Goal: Task Accomplishment & Management: Use online tool/utility

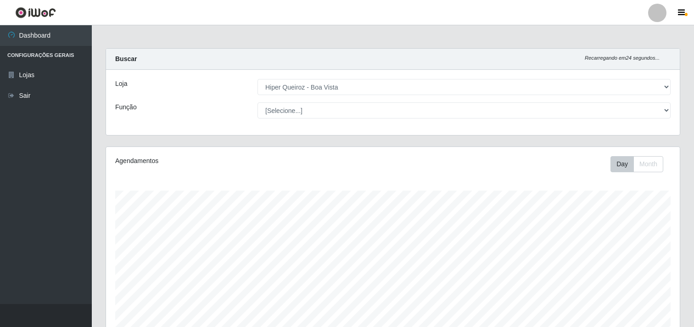
select select "514"
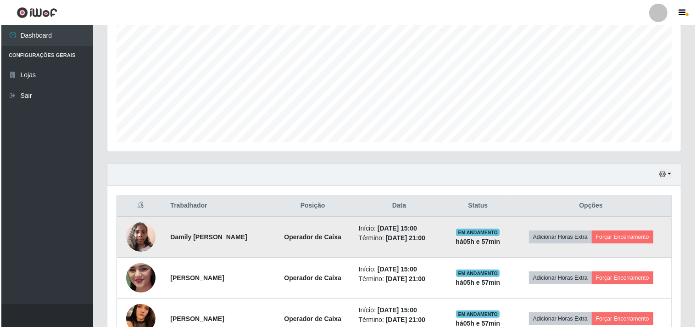
scroll to position [204, 0]
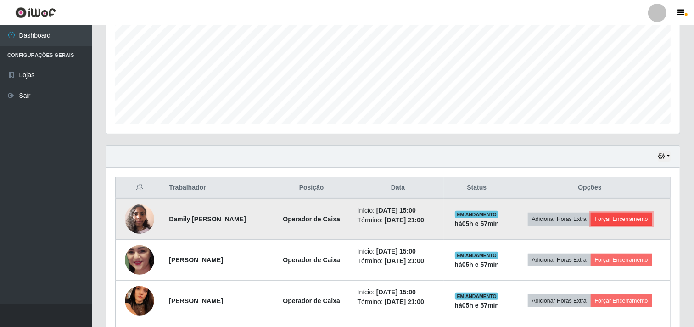
click at [642, 220] on button "Forçar Encerramento" at bounding box center [620, 218] width 61 height 13
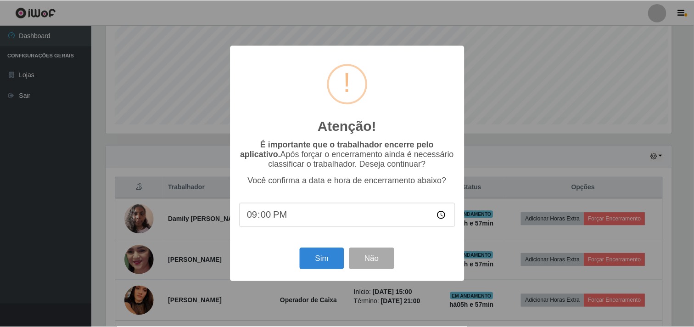
scroll to position [190, 568]
click at [337, 260] on button "Sim" at bounding box center [323, 259] width 45 height 22
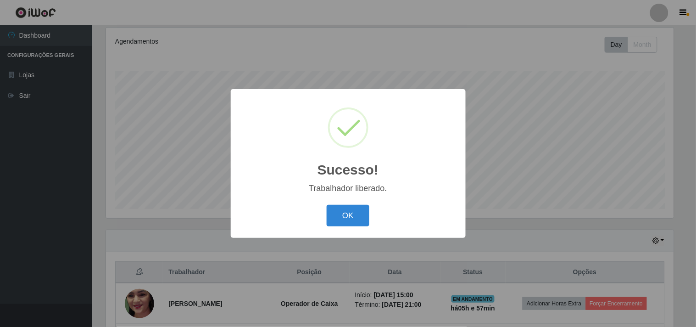
drag, startPoint x: 395, startPoint y: 227, endPoint x: 369, endPoint y: 225, distance: 25.7
click at [391, 227] on div "OK Cancel" at bounding box center [348, 215] width 217 height 26
drag, startPoint x: 353, startPoint y: 217, endPoint x: 361, endPoint y: 212, distance: 9.0
click at [354, 216] on button "OK" at bounding box center [348, 216] width 43 height 22
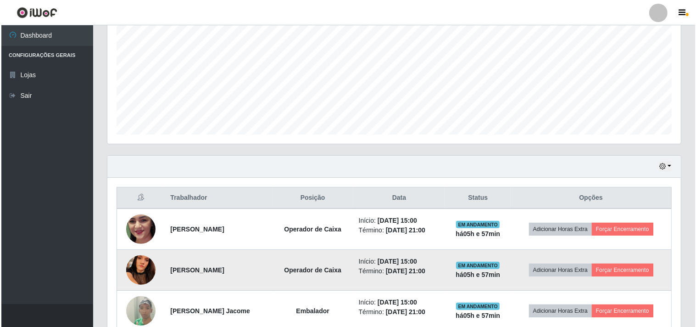
scroll to position [272, 0]
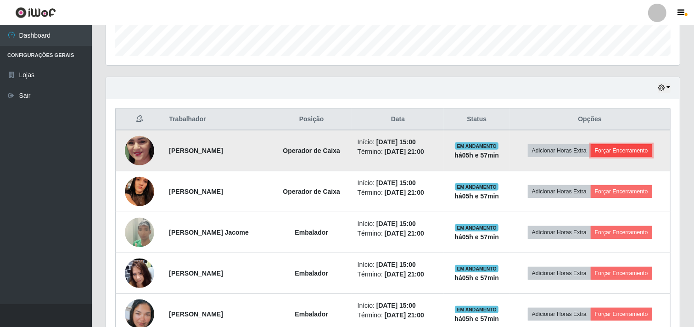
click at [620, 148] on button "Forçar Encerramento" at bounding box center [620, 150] width 61 height 13
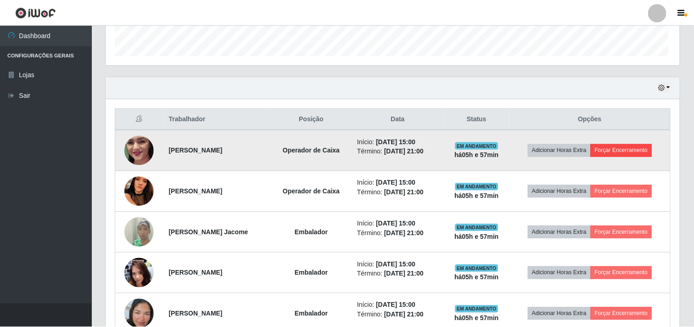
scroll to position [190, 568]
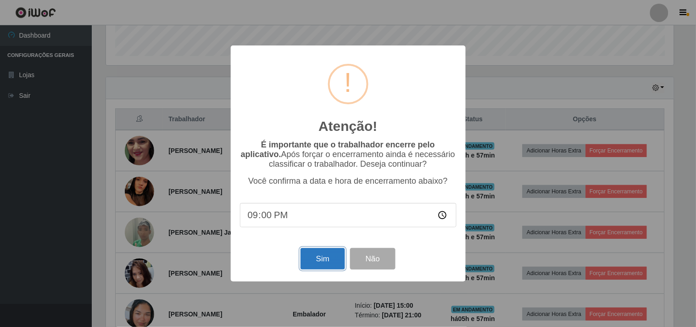
click at [331, 255] on button "Sim" at bounding box center [323, 259] width 45 height 22
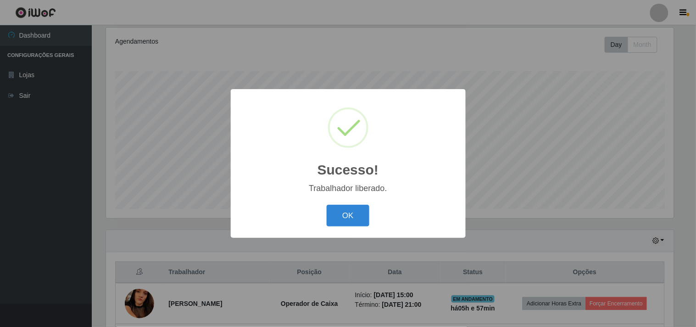
click at [337, 202] on div "OK Cancel" at bounding box center [348, 215] width 217 height 26
click at [350, 209] on button "OK" at bounding box center [348, 216] width 43 height 22
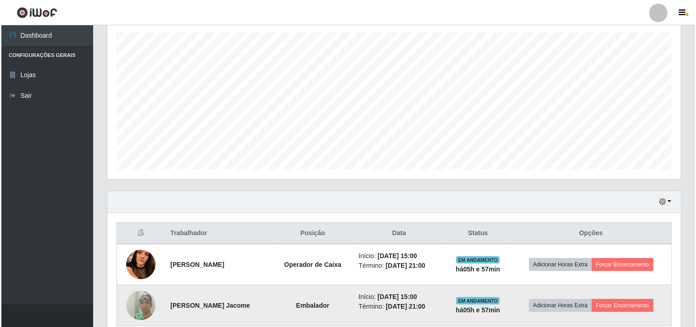
scroll to position [272, 0]
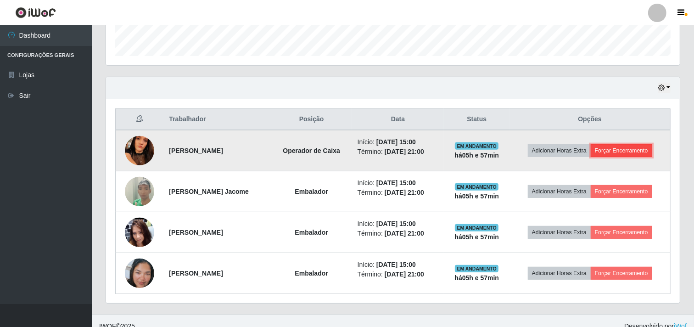
click at [637, 154] on button "Forçar Encerramento" at bounding box center [620, 150] width 61 height 13
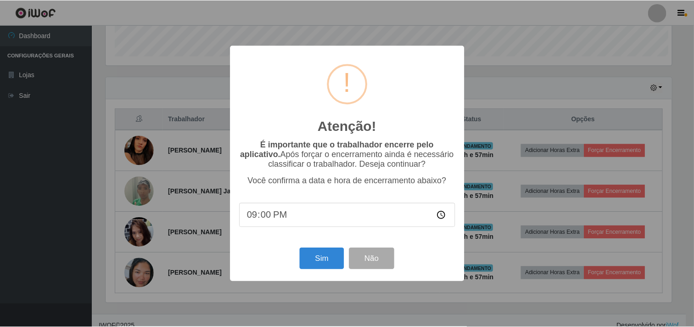
scroll to position [190, 568]
click at [321, 260] on button "Sim" at bounding box center [323, 259] width 45 height 22
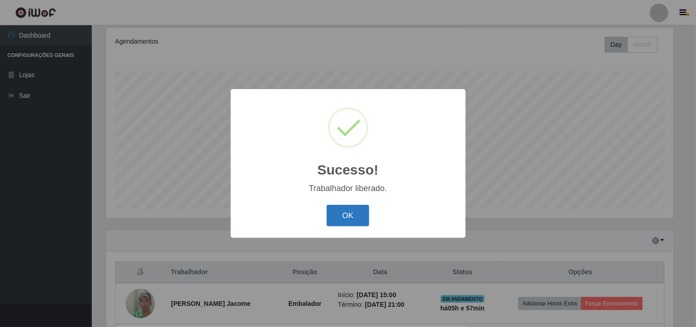
click at [337, 214] on button "OK" at bounding box center [348, 216] width 43 height 22
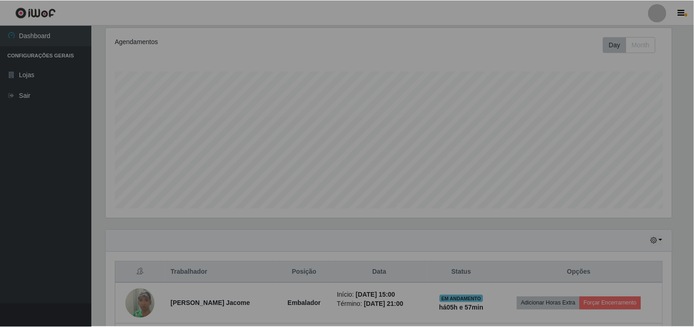
scroll to position [0, 0]
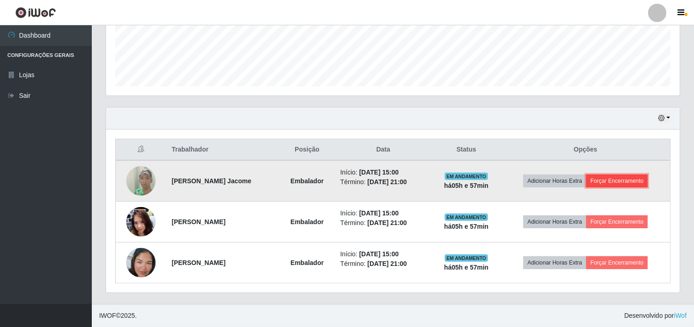
click at [624, 182] on button "Forçar Encerramento" at bounding box center [616, 180] width 61 height 13
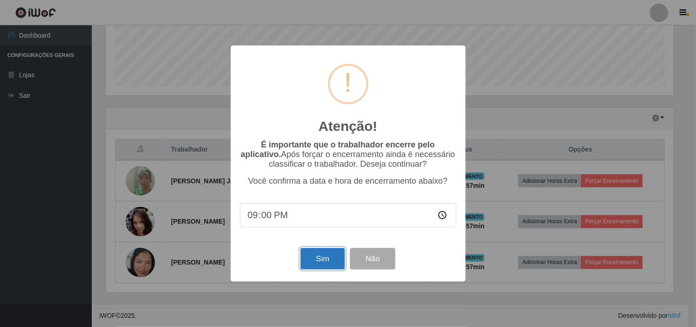
click at [330, 256] on button "Sim" at bounding box center [323, 259] width 45 height 22
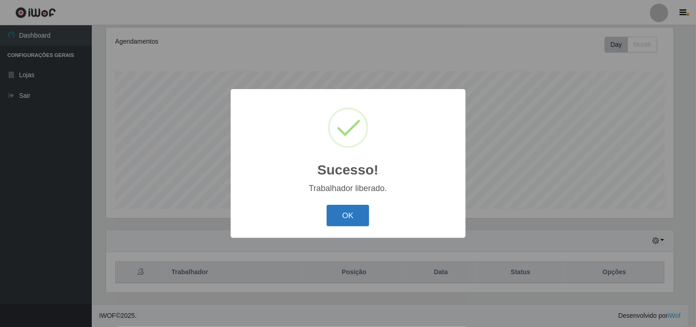
click at [347, 210] on button "OK" at bounding box center [348, 216] width 43 height 22
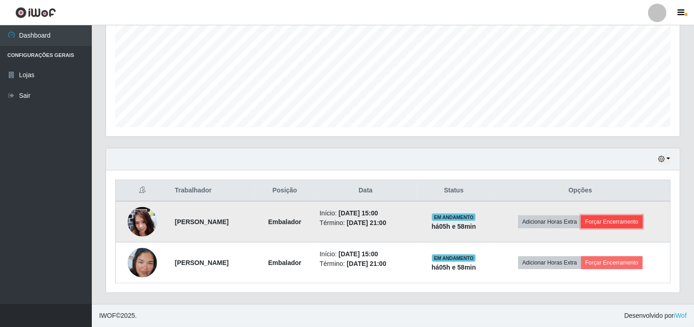
click at [635, 219] on button "Forçar Encerramento" at bounding box center [611, 221] width 61 height 13
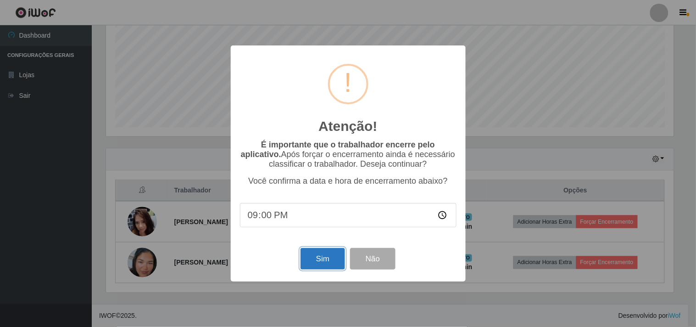
click at [325, 255] on button "Sim" at bounding box center [323, 259] width 45 height 22
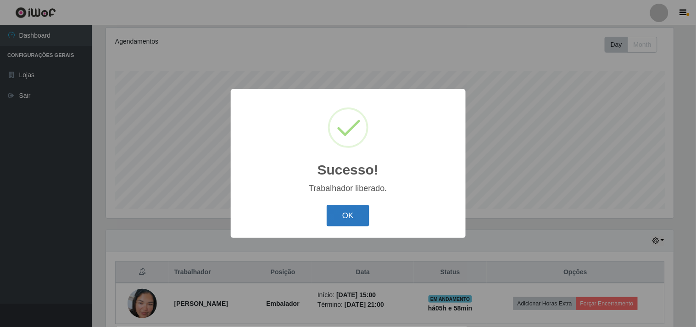
click at [347, 215] on button "OK" at bounding box center [348, 216] width 43 height 22
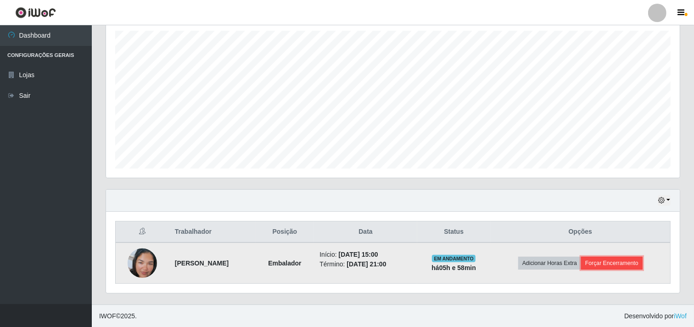
click at [621, 262] on button "Forçar Encerramento" at bounding box center [611, 262] width 61 height 13
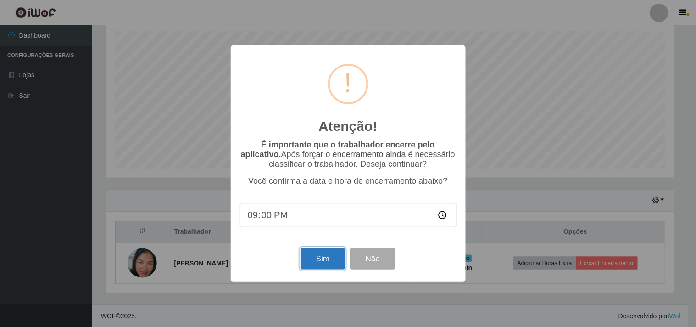
click at [323, 258] on button "Sim" at bounding box center [323, 259] width 45 height 22
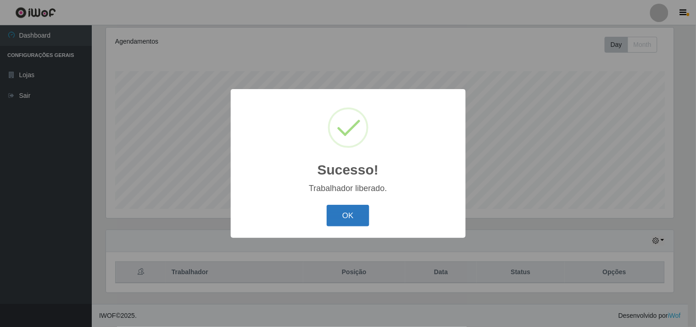
click at [347, 221] on button "OK" at bounding box center [348, 216] width 43 height 22
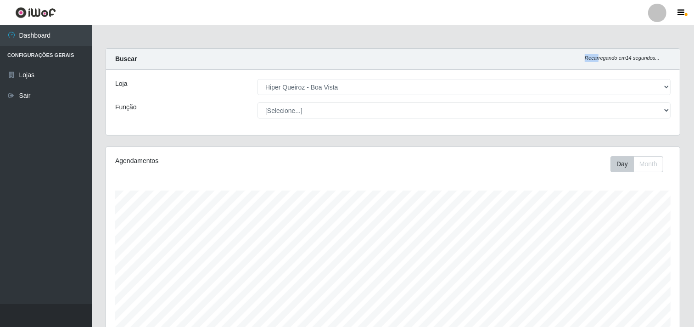
click at [693, 0] on html "Perfil Alterar Senha Sair Dashboard Configurações Gerais Lojas Sair Carregando.…" at bounding box center [347, 223] width 694 height 446
